Goal: Information Seeking & Learning: Learn about a topic

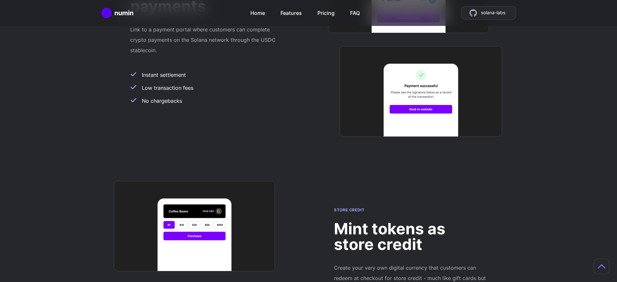
click at [410, 221] on h2 "Mint tokens as store credit" at bounding box center [410, 236] width 153 height 31
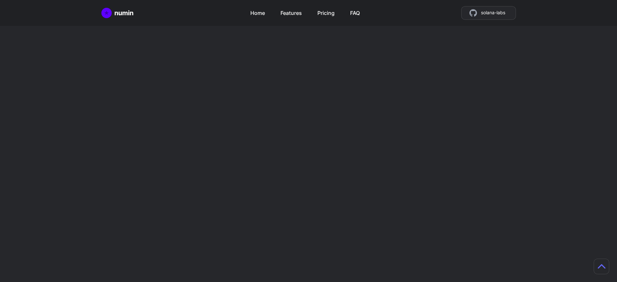
click at [410, 221] on h2 "Mint tokens as store credit" at bounding box center [410, 236] width 153 height 31
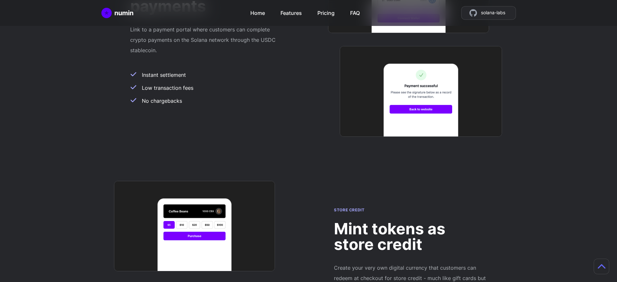
click at [410, 221] on h2 "Mint tokens as store credit" at bounding box center [410, 236] width 153 height 31
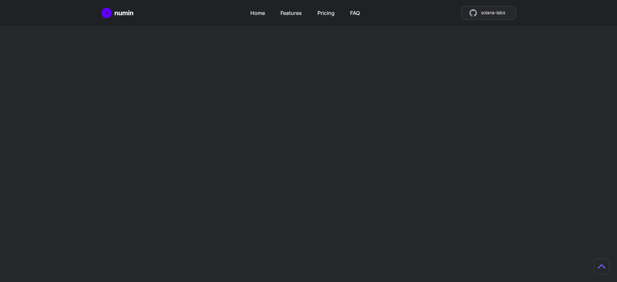
click at [410, 221] on h2 "Mint tokens as store credit" at bounding box center [410, 236] width 153 height 31
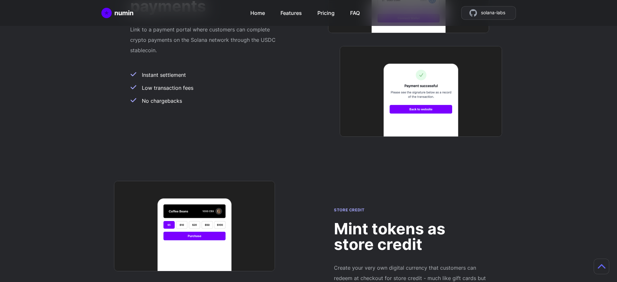
click at [410, 221] on h2 "Mint tokens as store credit" at bounding box center [410, 236] width 153 height 31
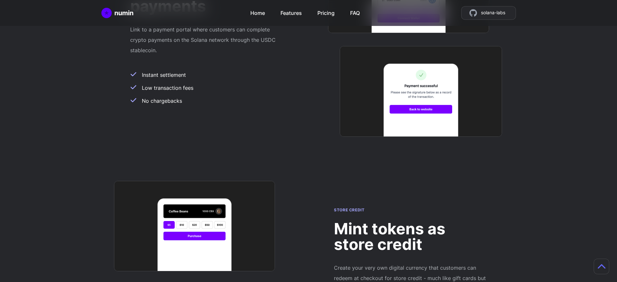
click at [410, 221] on h2 "Mint tokens as store credit" at bounding box center [410, 236] width 153 height 31
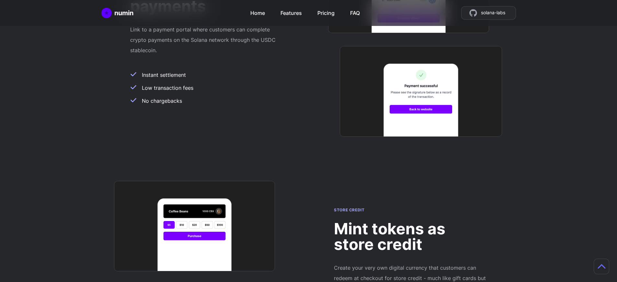
click at [410, 221] on h2 "Mint tokens as store credit" at bounding box center [410, 236] width 153 height 31
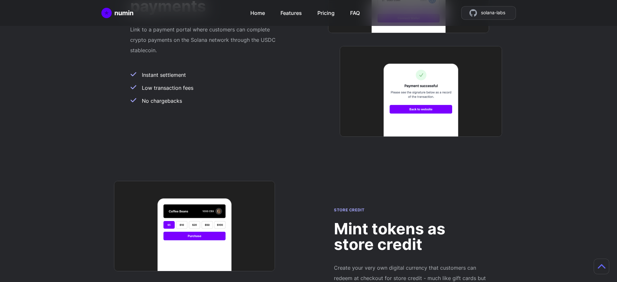
click at [410, 221] on h2 "Mint tokens as store credit" at bounding box center [410, 236] width 153 height 31
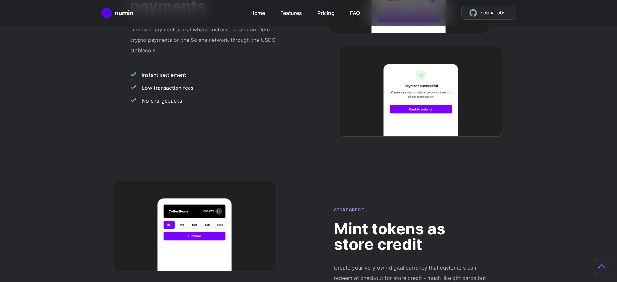
click at [410, 221] on h2 "Mint tokens as store credit" at bounding box center [410, 236] width 153 height 31
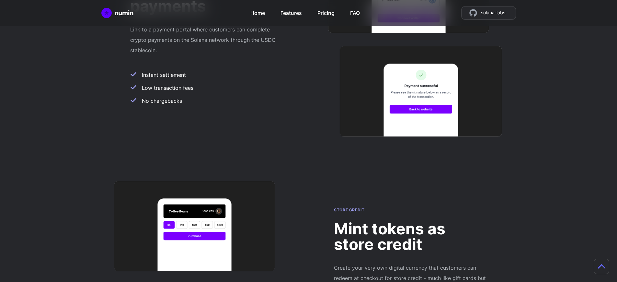
click at [410, 221] on h2 "Mint tokens as store credit" at bounding box center [410, 236] width 153 height 31
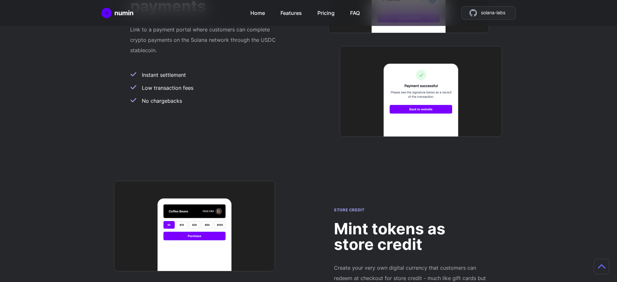
click at [410, 221] on h2 "Mint tokens as store credit" at bounding box center [410, 236] width 153 height 31
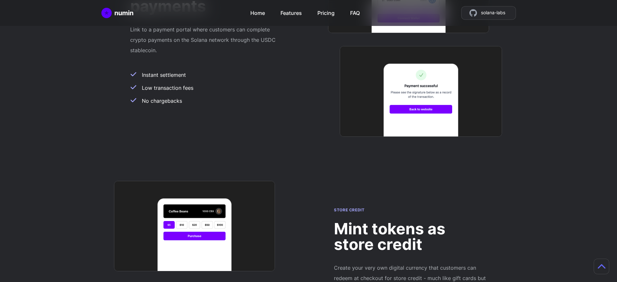
click at [410, 221] on h2 "Mint tokens as store credit" at bounding box center [410, 236] width 153 height 31
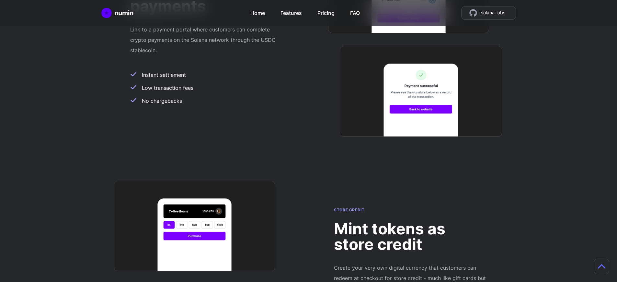
click at [410, 221] on h2 "Mint tokens as store credit" at bounding box center [410, 236] width 153 height 31
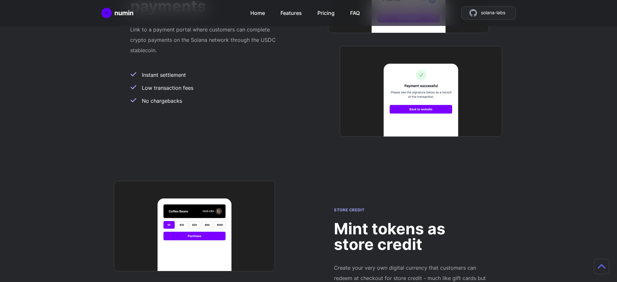
click at [410, 221] on h2 "Mint tokens as store credit" at bounding box center [410, 236] width 153 height 31
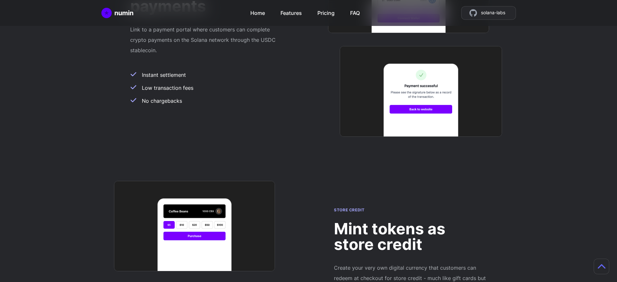
click at [410, 221] on h2 "Mint tokens as store credit" at bounding box center [410, 236] width 153 height 31
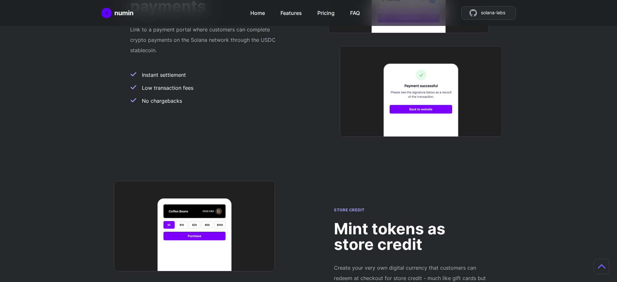
click at [410, 221] on h2 "Mint tokens as store credit" at bounding box center [410, 236] width 153 height 31
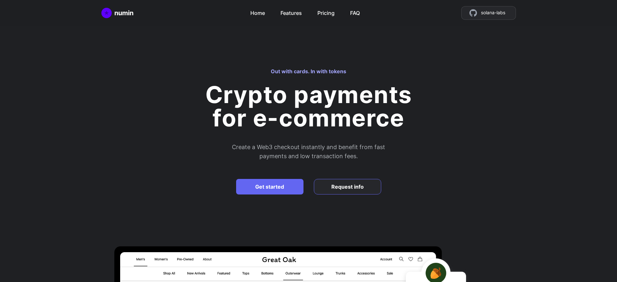
click at [311, 152] on h2 "Create a Web3 checkout instantly and benefit from fast payments and low transac…" at bounding box center [308, 151] width 291 height 18
